Goal: Transaction & Acquisition: Subscribe to service/newsletter

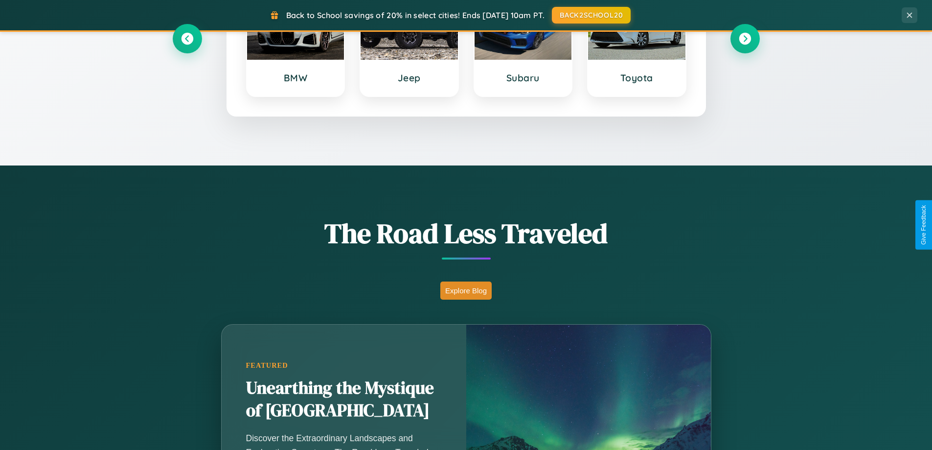
scroll to position [673, 0]
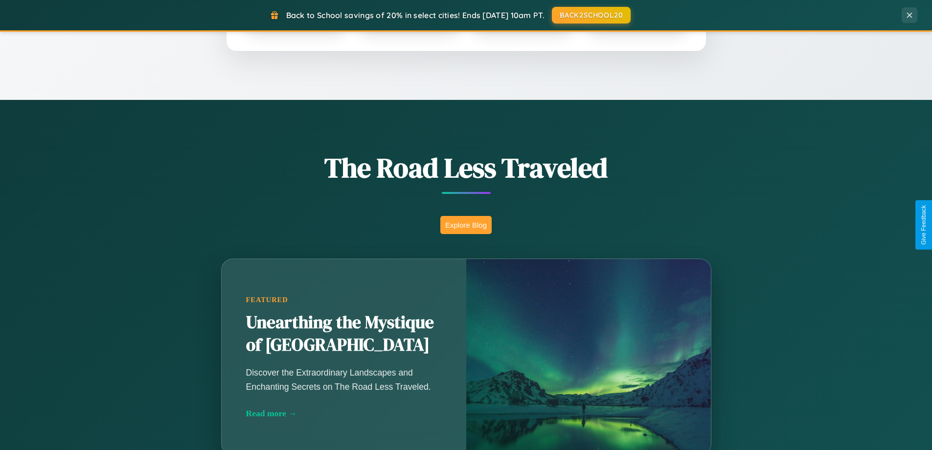
click at [466, 225] on button "Explore Blog" at bounding box center [465, 225] width 51 height 18
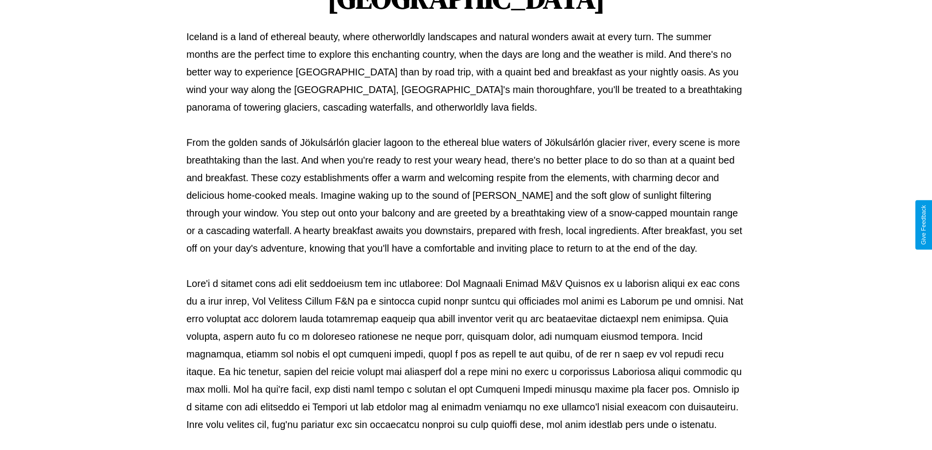
scroll to position [317, 0]
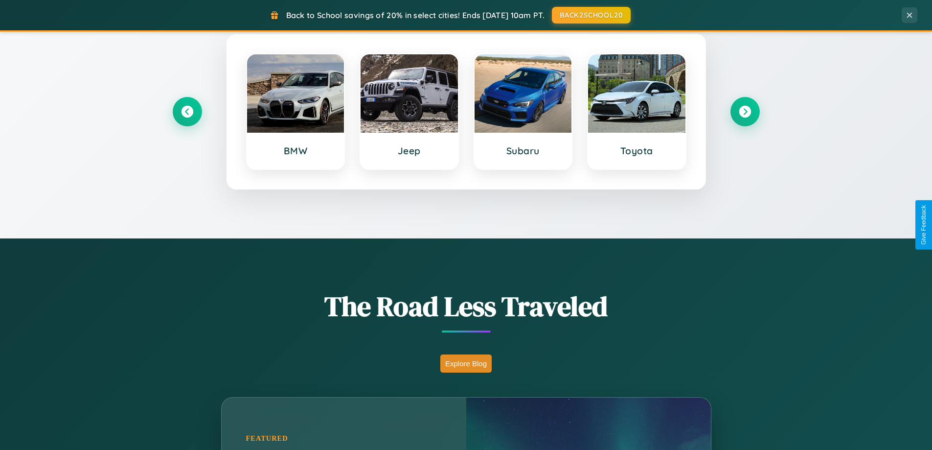
scroll to position [422, 0]
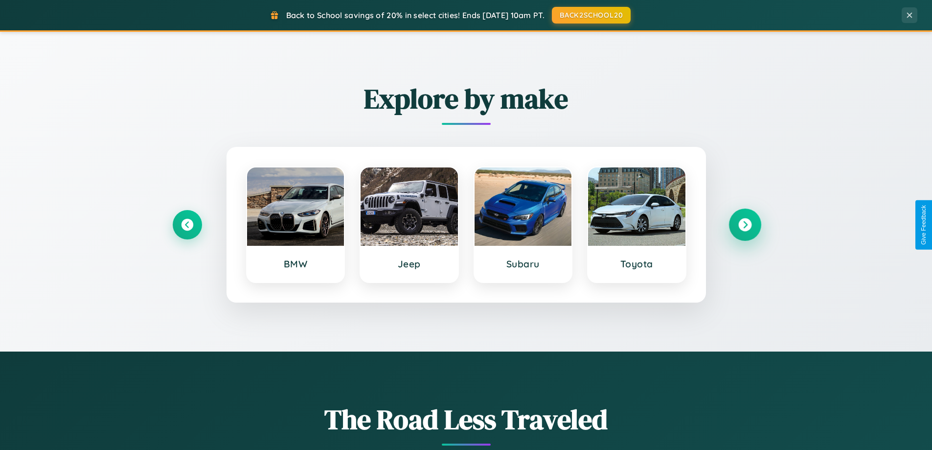
click at [745, 225] on icon at bounding box center [744, 224] width 13 height 13
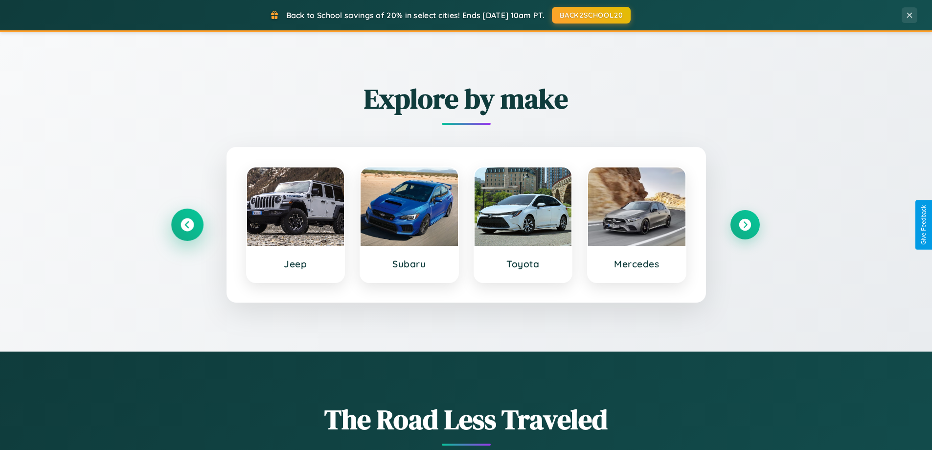
click at [187, 225] on icon at bounding box center [187, 224] width 13 height 13
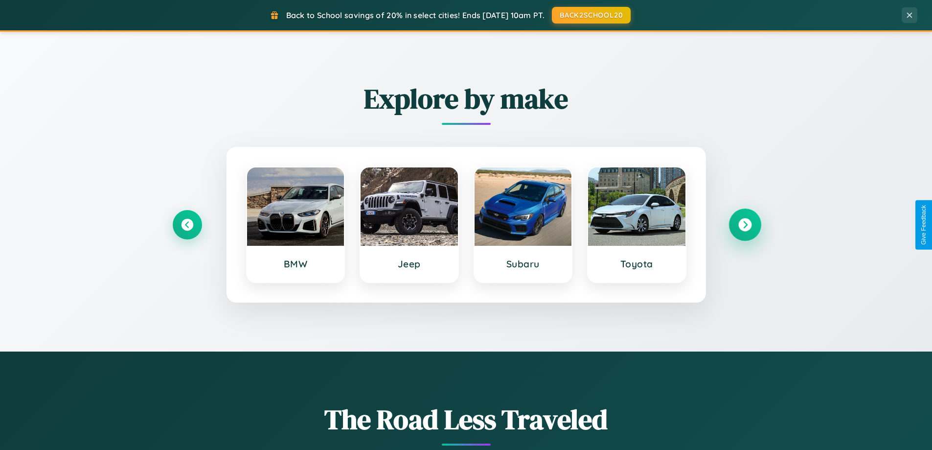
click at [745, 225] on icon at bounding box center [744, 224] width 13 height 13
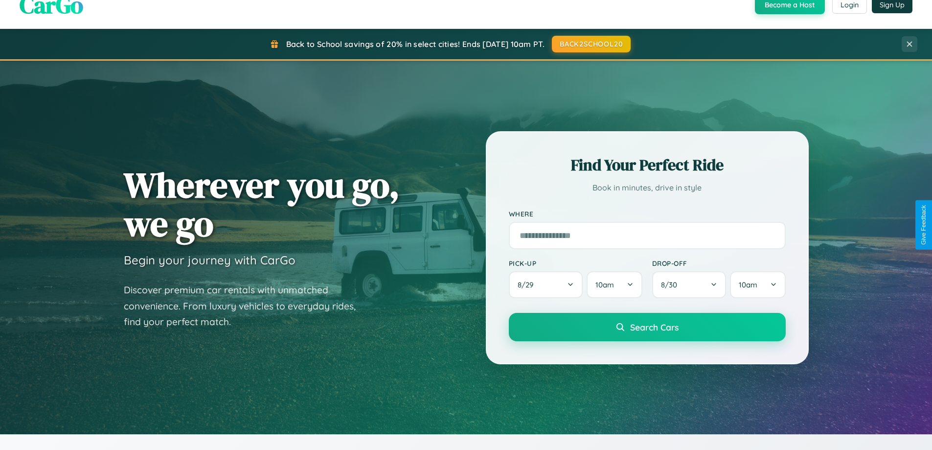
scroll to position [0, 0]
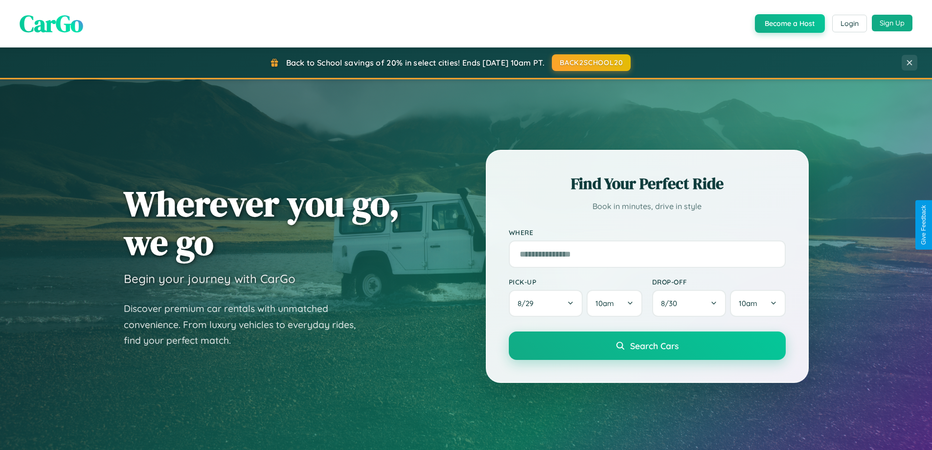
click at [892, 23] on button "Sign Up" at bounding box center [892, 23] width 41 height 17
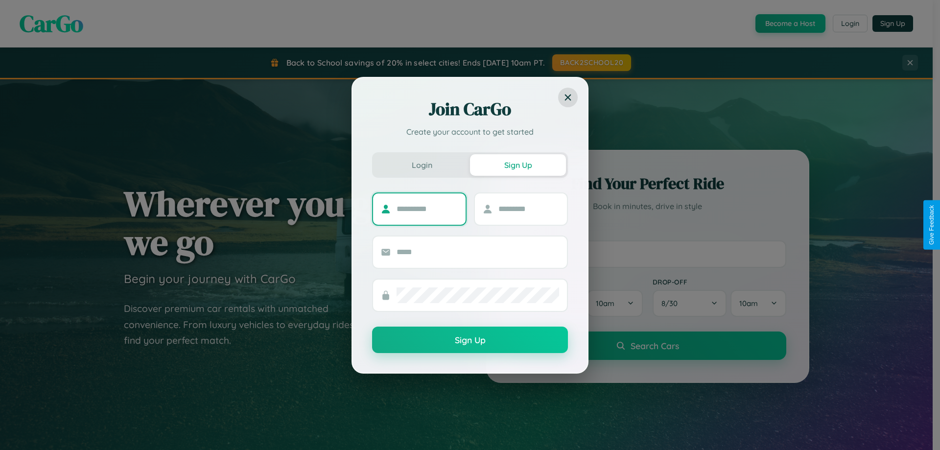
click at [427, 208] on input "text" at bounding box center [426, 209] width 61 height 16
type input "*******"
click at [528, 208] on input "text" at bounding box center [528, 209] width 61 height 16
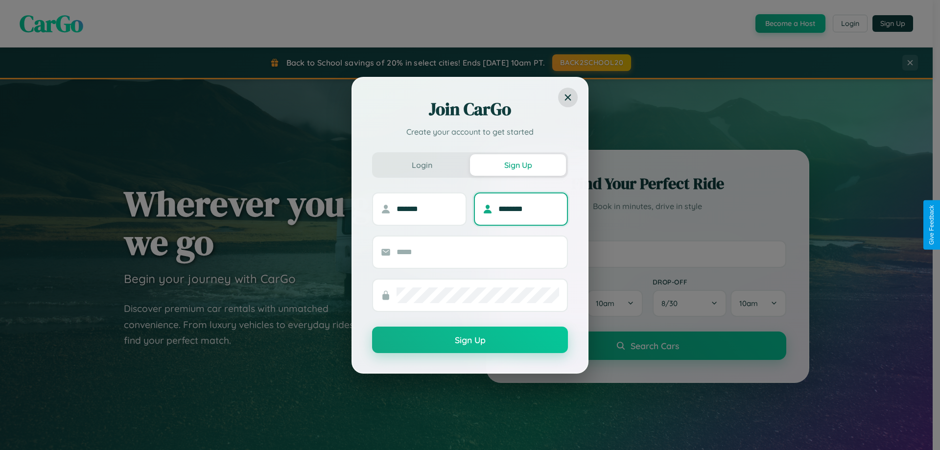
type input "********"
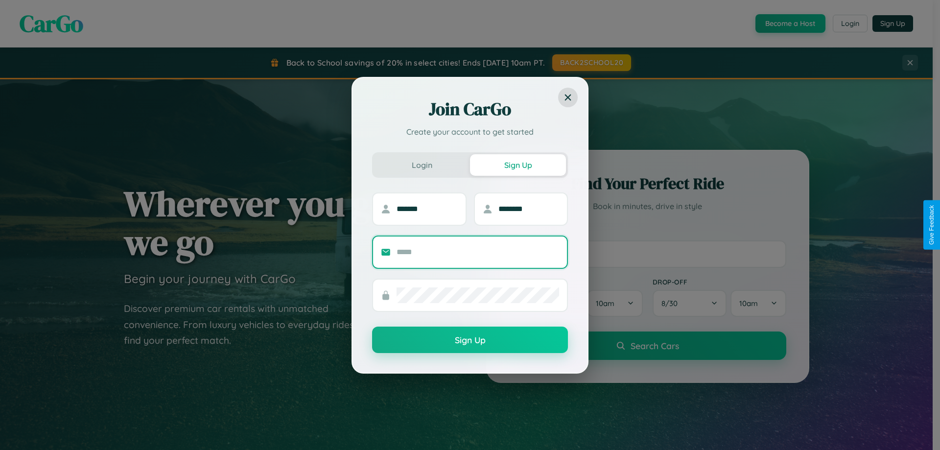
click at [478, 252] on input "text" at bounding box center [477, 252] width 162 height 16
type input "**********"
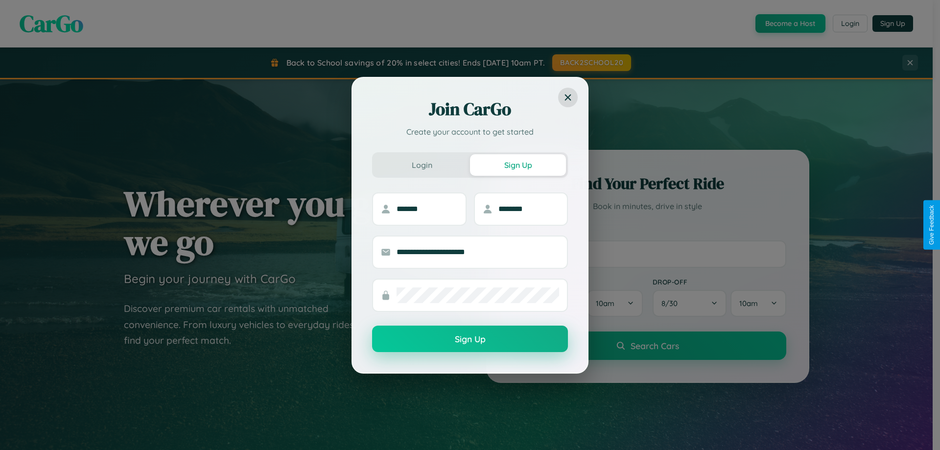
click at [470, 339] on button "Sign Up" at bounding box center [470, 338] width 196 height 26
